Goal: Transaction & Acquisition: Purchase product/service

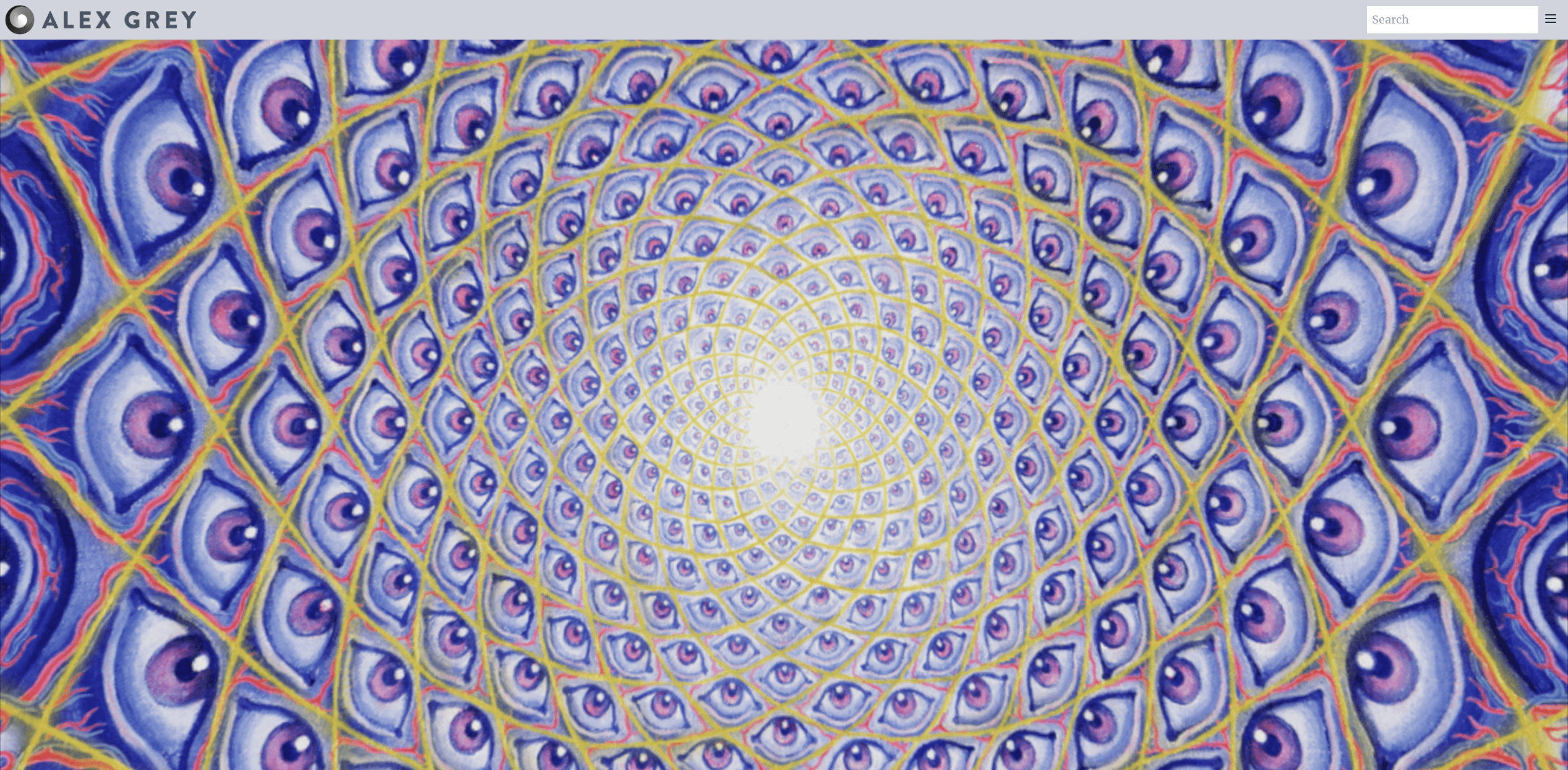
click at [129, 14] on img at bounding box center [119, 20] width 154 height 17
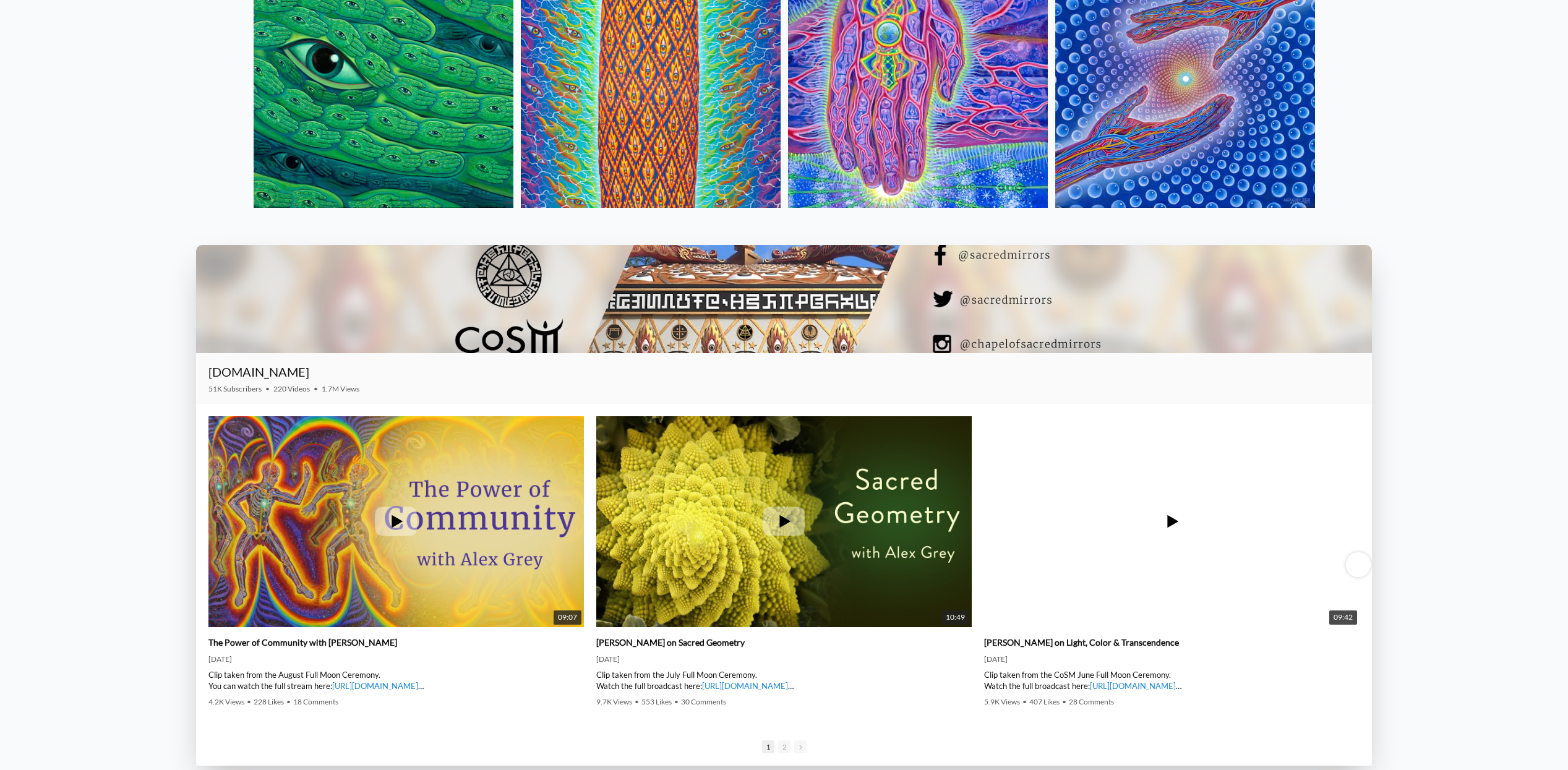
scroll to position [2087, 0]
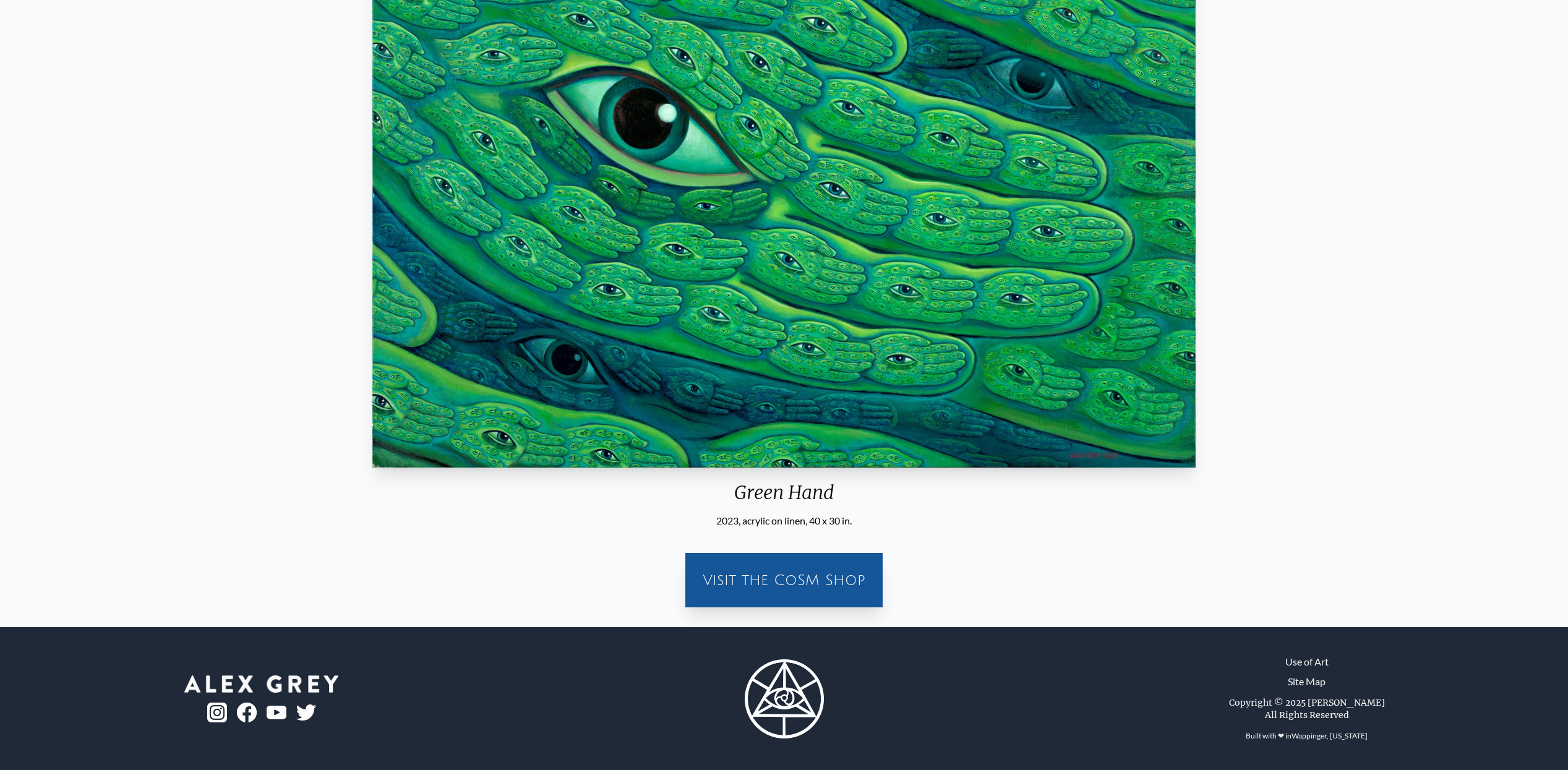
scroll to position [267, 0]
click at [814, 578] on div "Visit the CoSM Shop" at bounding box center [784, 579] width 183 height 39
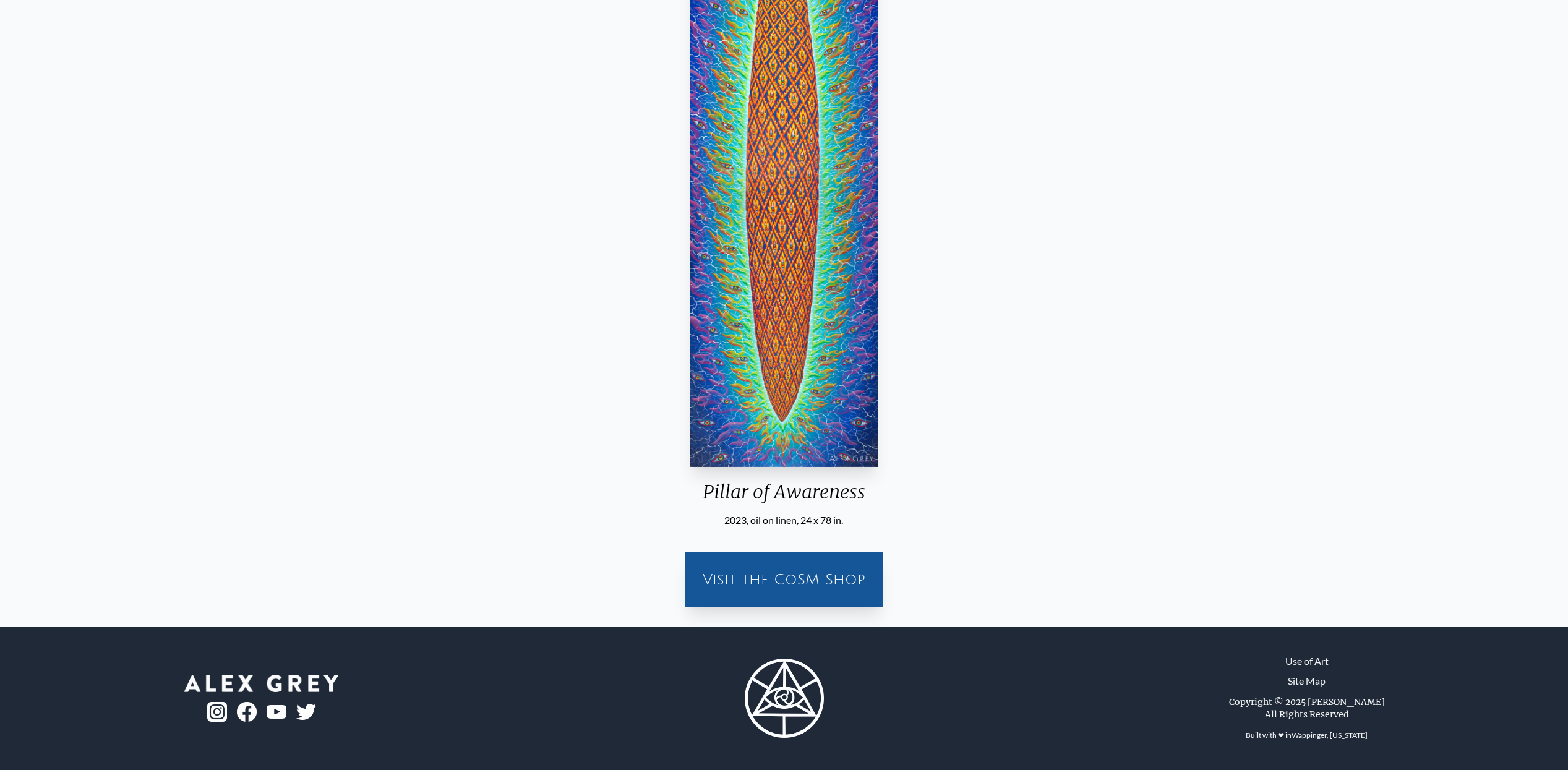
click at [792, 571] on div "Visit the CoSM Shop" at bounding box center [784, 579] width 183 height 39
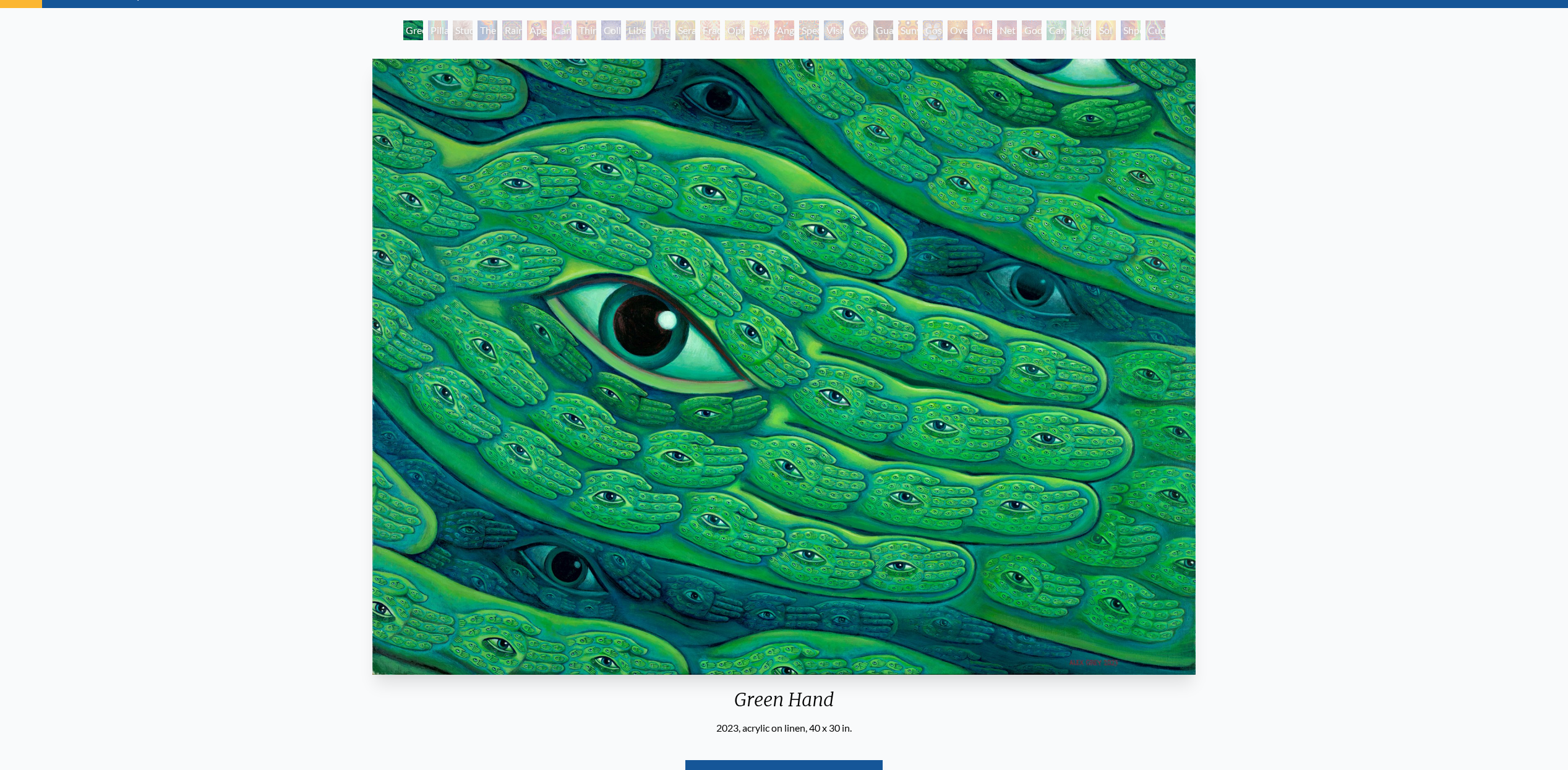
scroll to position [39, 0]
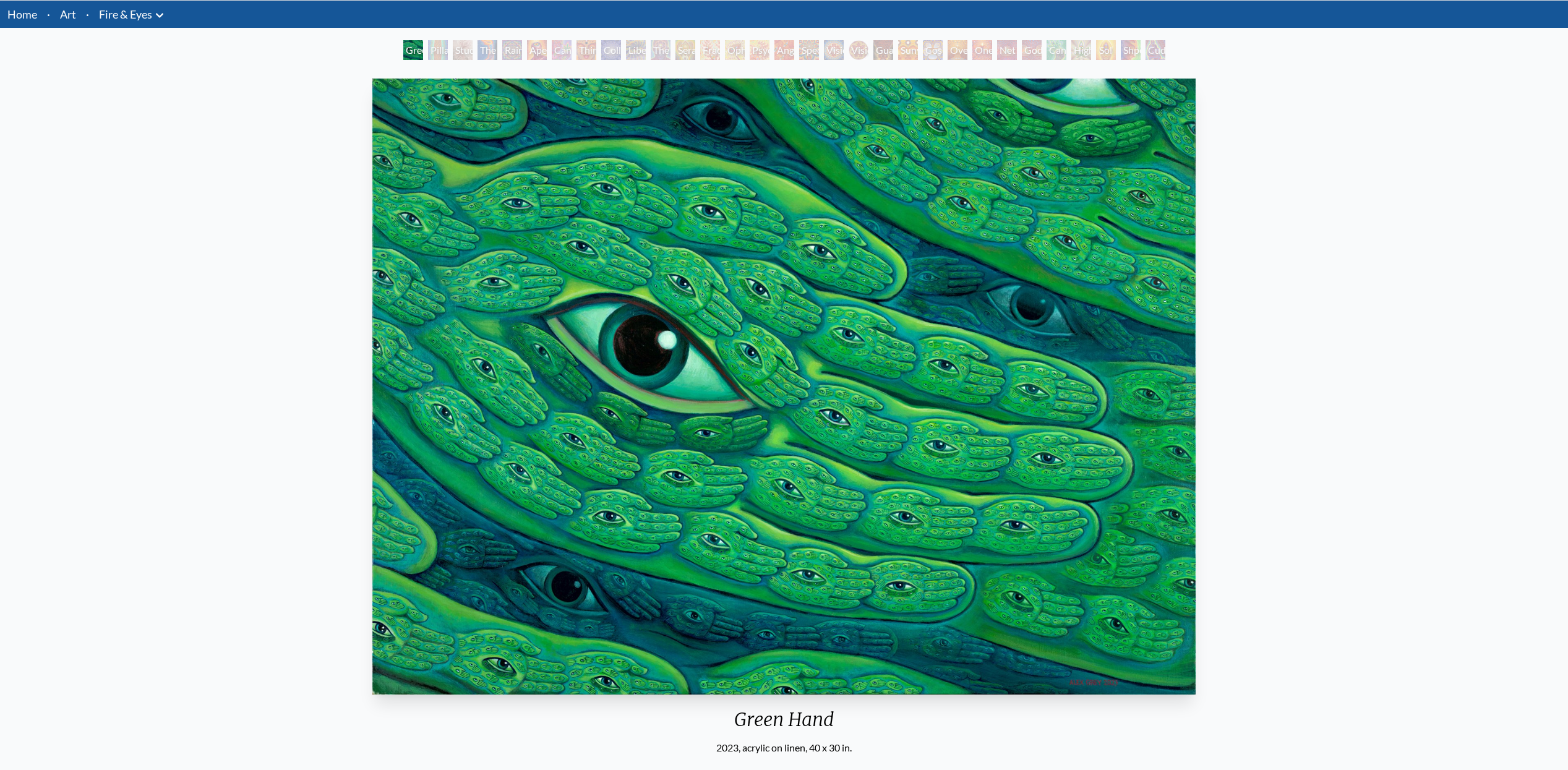
click at [26, 9] on link "Home" at bounding box center [22, 14] width 30 height 13
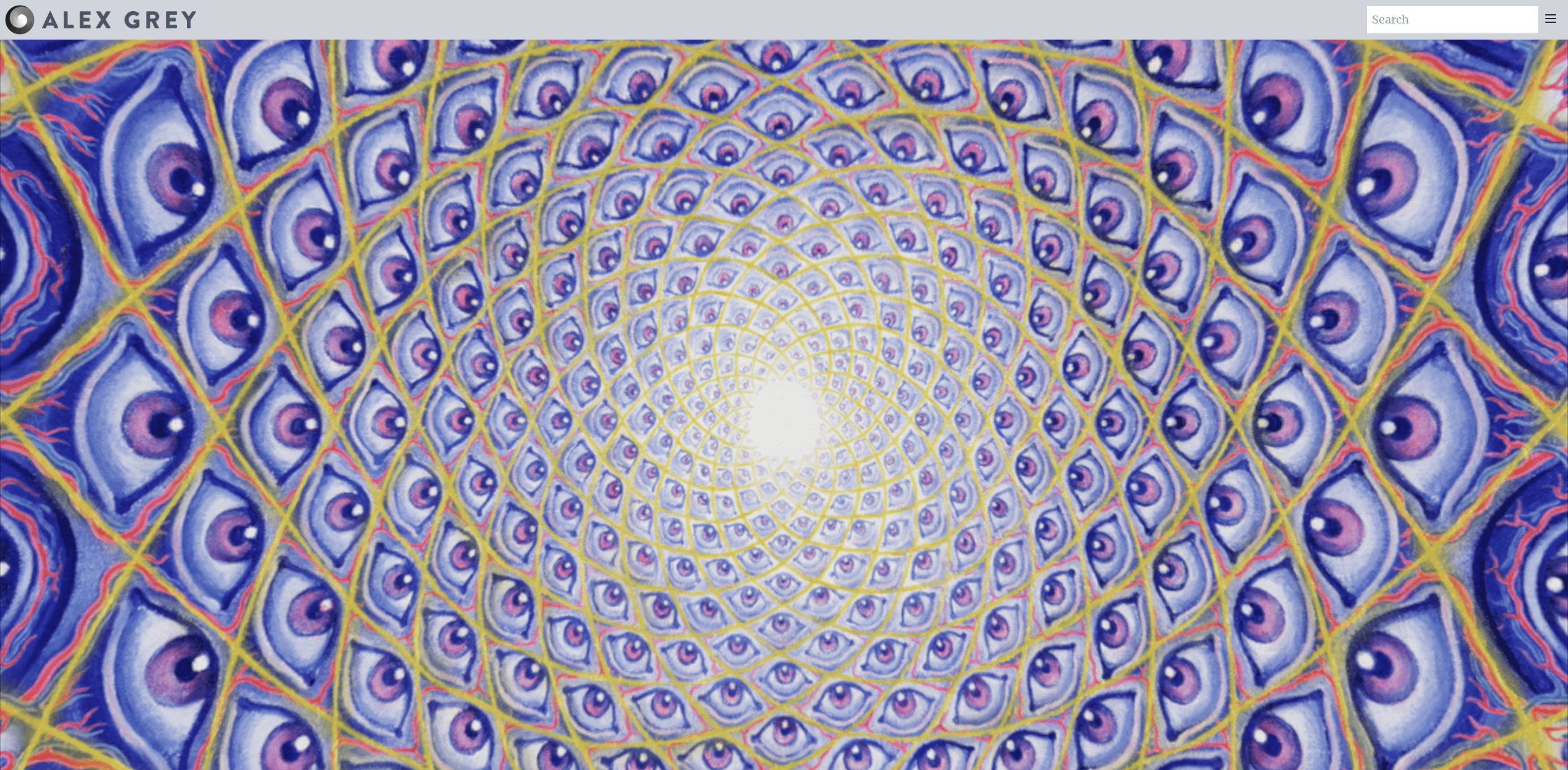
drag, startPoint x: 847, startPoint y: 353, endPoint x: 854, endPoint y: 354, distance: 7.1
click at [852, 354] on video "Your browser does not support the video tag." at bounding box center [784, 425] width 1568 height 881
click at [903, 357] on video "Your browser does not support the video tag." at bounding box center [784, 425] width 1568 height 881
click at [1555, 18] on icon at bounding box center [1551, 18] width 10 height 7
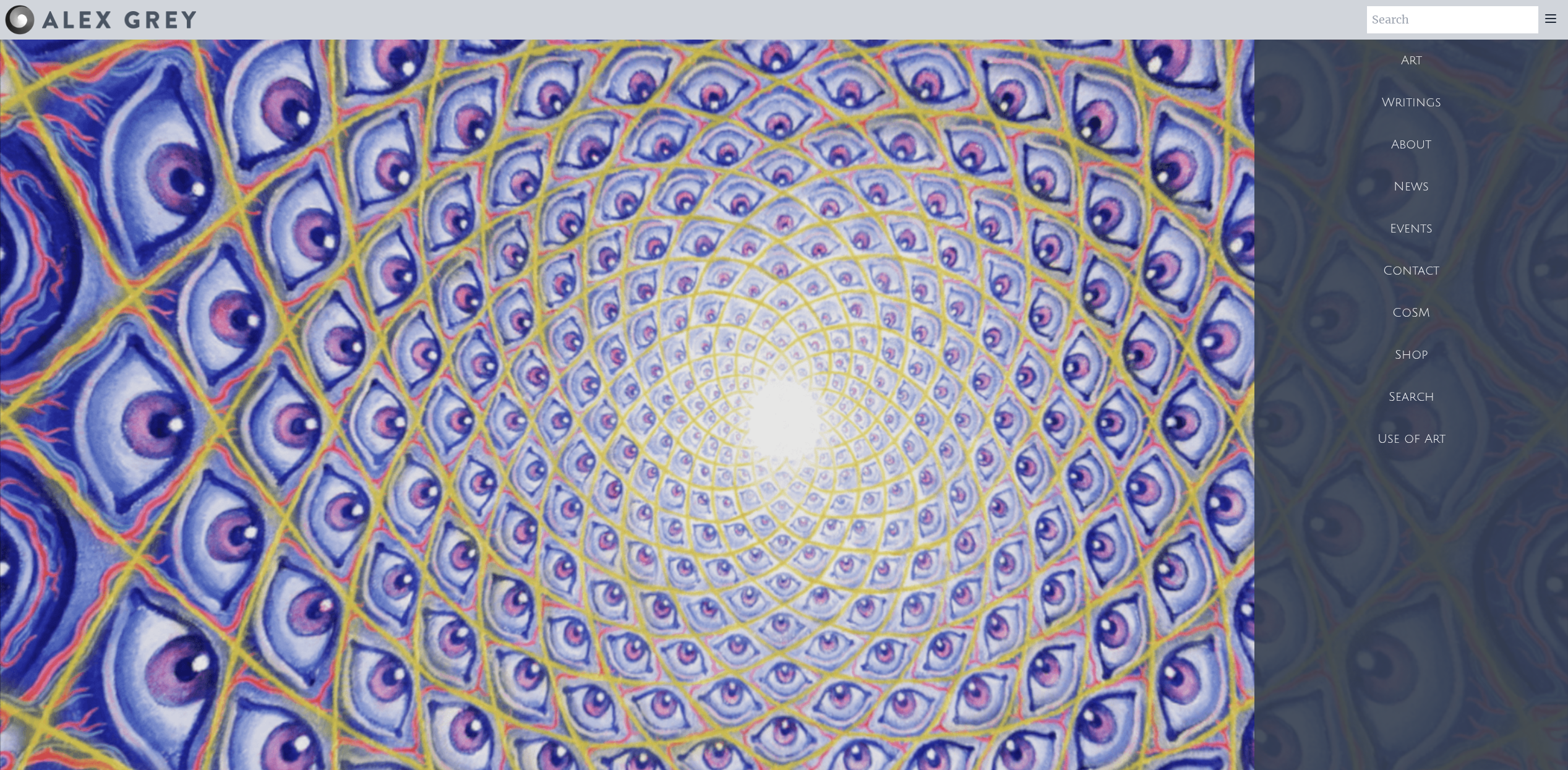
click at [1408, 358] on div "Shop" at bounding box center [1411, 355] width 313 height 42
